Goal: Consume media (video, audio): Consume media (video, audio)

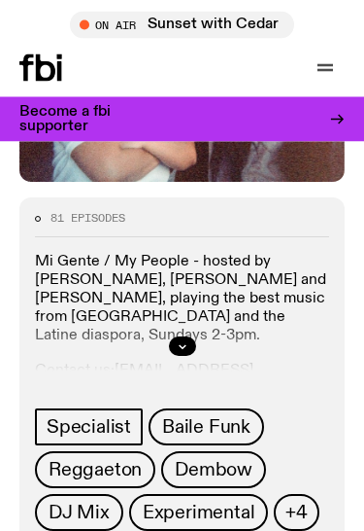
click at [184, 353] on button "button" at bounding box center [182, 346] width 27 height 19
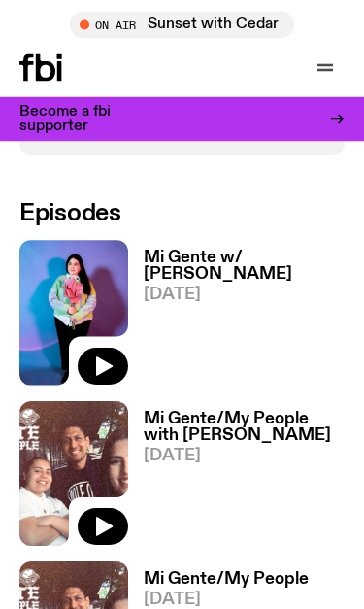
scroll to position [931, 0]
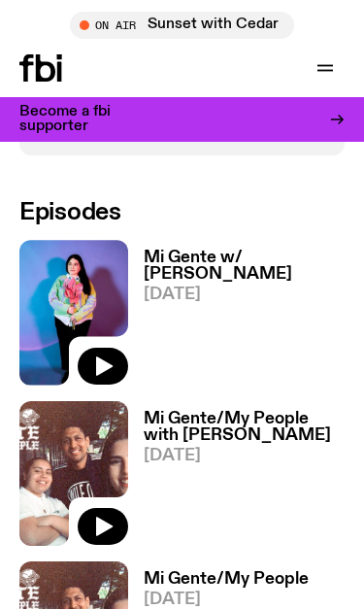
click at [85, 303] on img at bounding box center [73, 312] width 109 height 145
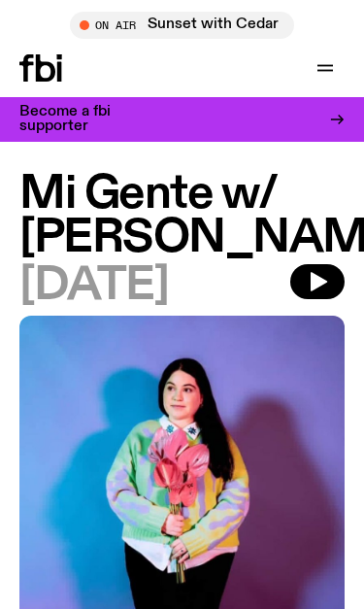
click at [335, 299] on button "button" at bounding box center [318, 281] width 54 height 35
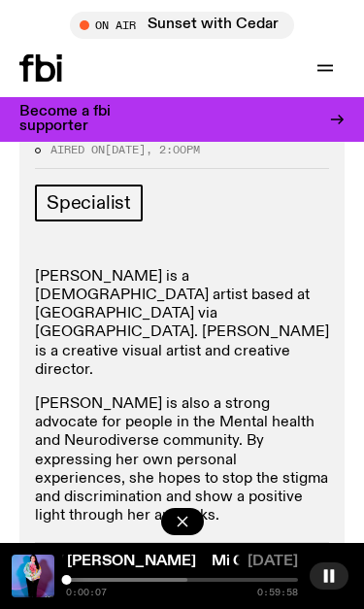
scroll to position [637, 0]
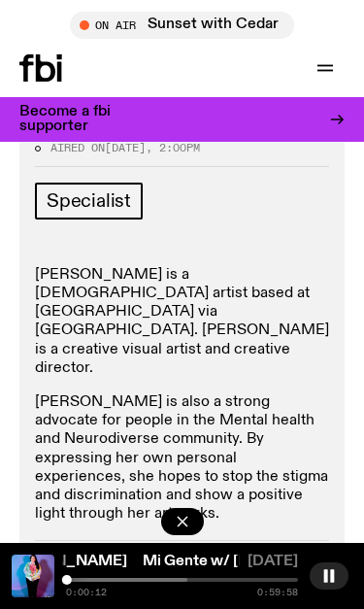
click at [204, 530] on link "Mi Gente w/ [PERSON_NAME]" at bounding box center [253, 562] width 220 height 16
click at [193, 525] on button "button" at bounding box center [182, 521] width 43 height 27
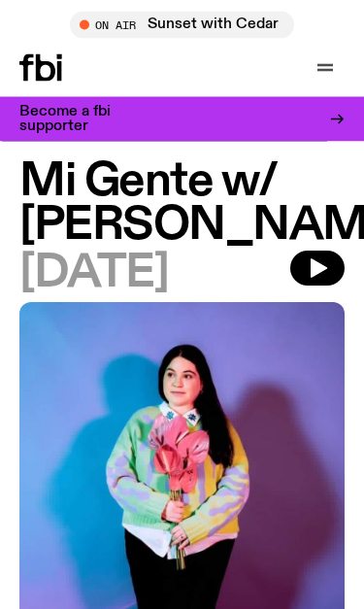
scroll to position [14, 0]
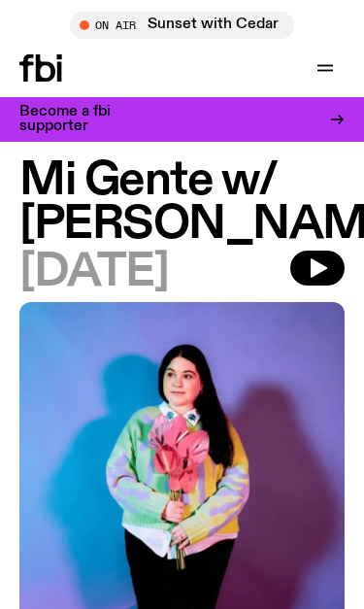
click at [328, 280] on icon "button" at bounding box center [317, 268] width 23 height 23
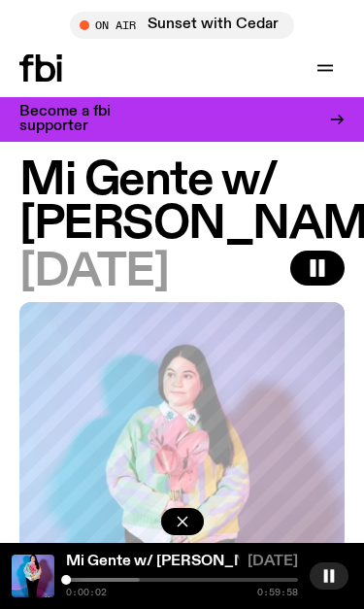
click at [216, 530] on link "Mi Gente w/ [PERSON_NAME]" at bounding box center [176, 562] width 220 height 16
click at [221, 530] on link "Mi Gente w/ [PERSON_NAME]" at bounding box center [176, 562] width 220 height 16
click at [329, 530] on icon "button" at bounding box center [330, 576] width 16 height 16
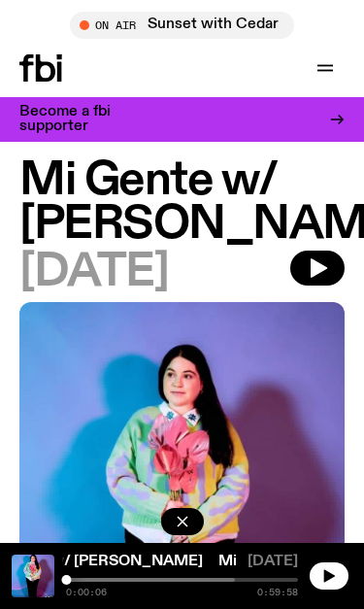
click at [317, 79] on icon "button" at bounding box center [325, 67] width 23 height 23
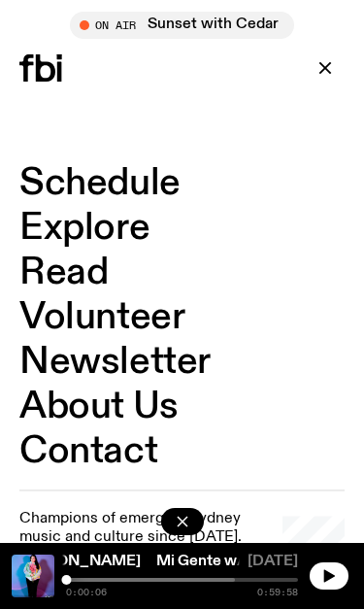
scroll to position [732, 0]
click at [336, 530] on icon "button" at bounding box center [330, 576] width 16 height 16
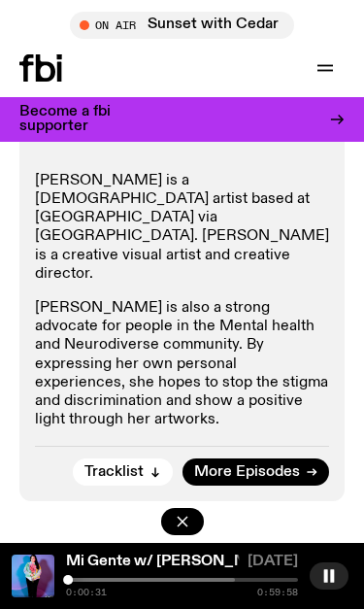
click at [220, 530] on link "Mi Gente w/ [PERSON_NAME]" at bounding box center [176, 562] width 220 height 16
click at [212, 530] on link "Mi Gente w/ [PERSON_NAME]" at bounding box center [167, 562] width 220 height 16
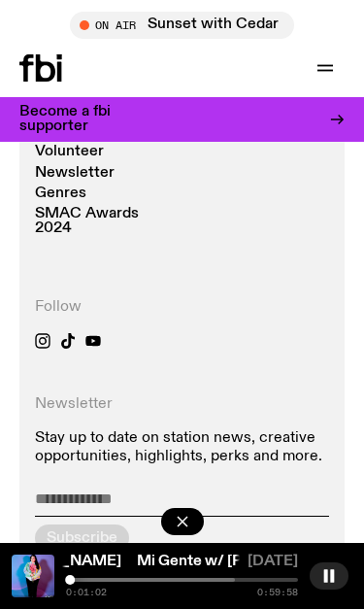
scroll to position [2278, 0]
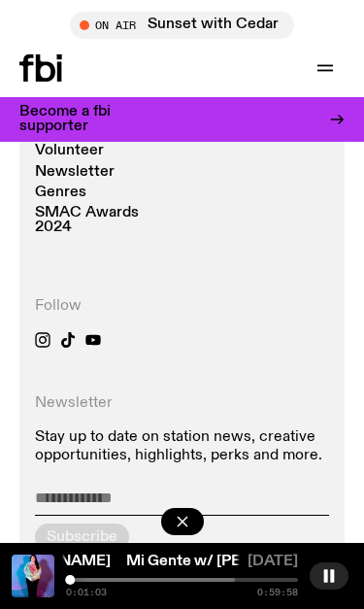
click at [98, 334] on icon at bounding box center [93, 339] width 15 height 11
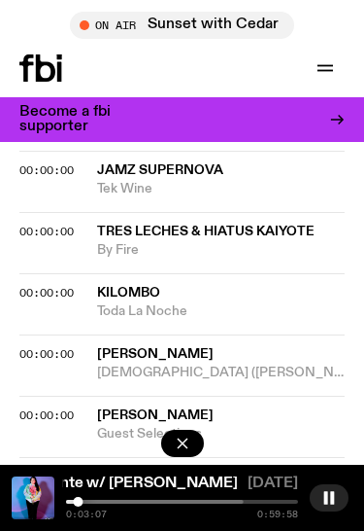
scroll to position [1379, 0]
